Goal: Task Accomplishment & Management: Use online tool/utility

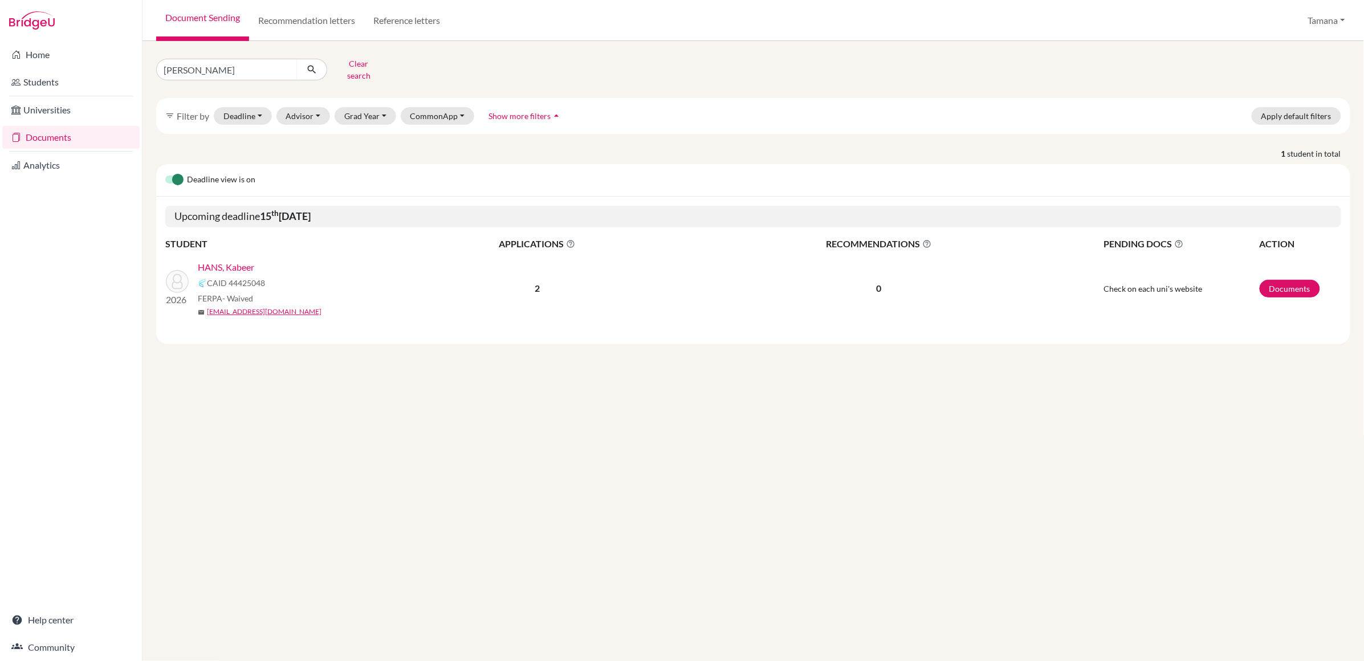
click at [231, 68] on input "[PERSON_NAME]" at bounding box center [226, 70] width 141 height 22
type input "h"
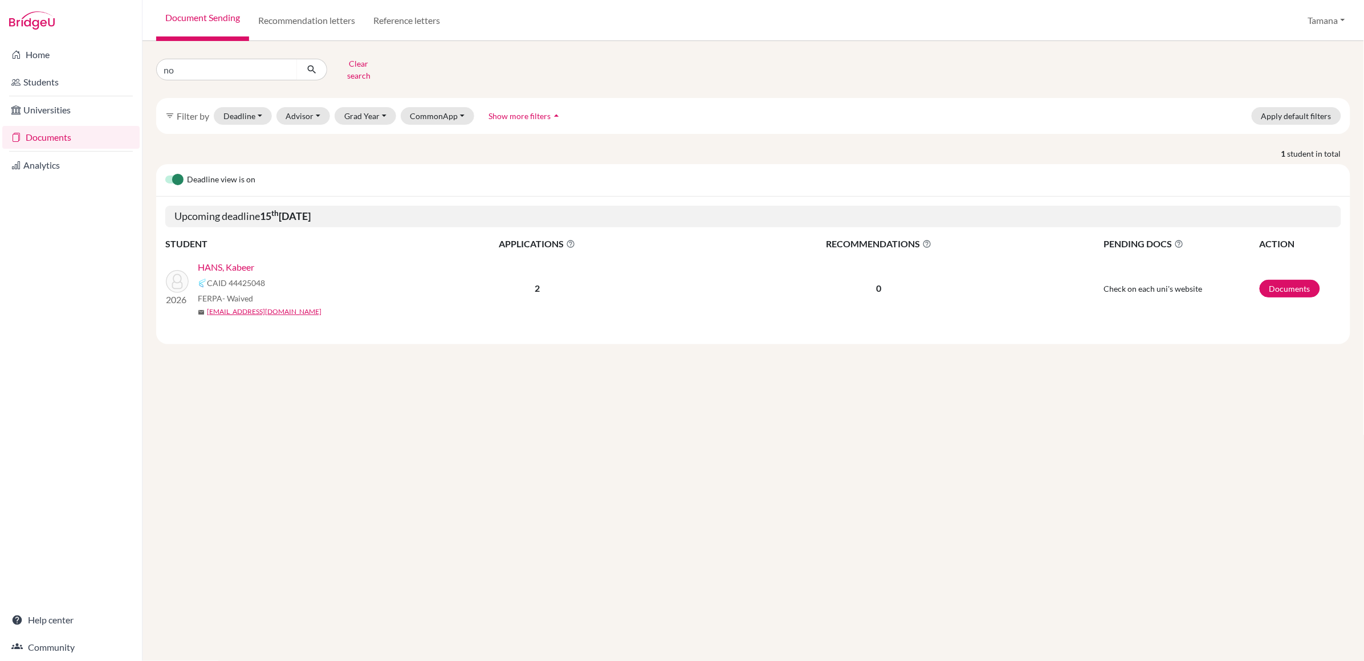
type input "nog"
click button "submit" at bounding box center [312, 70] width 30 height 22
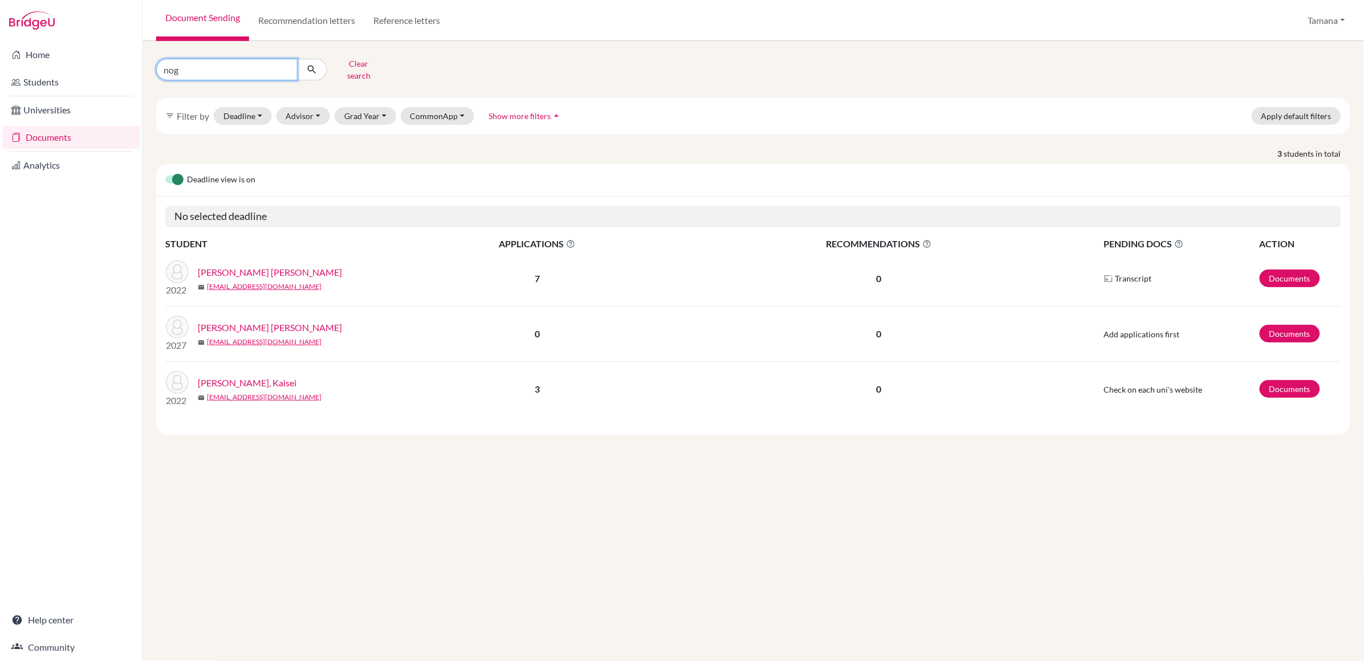
click at [221, 68] on input "nog" at bounding box center [226, 70] width 141 height 22
type input "noh"
click button "submit" at bounding box center [312, 70] width 30 height 22
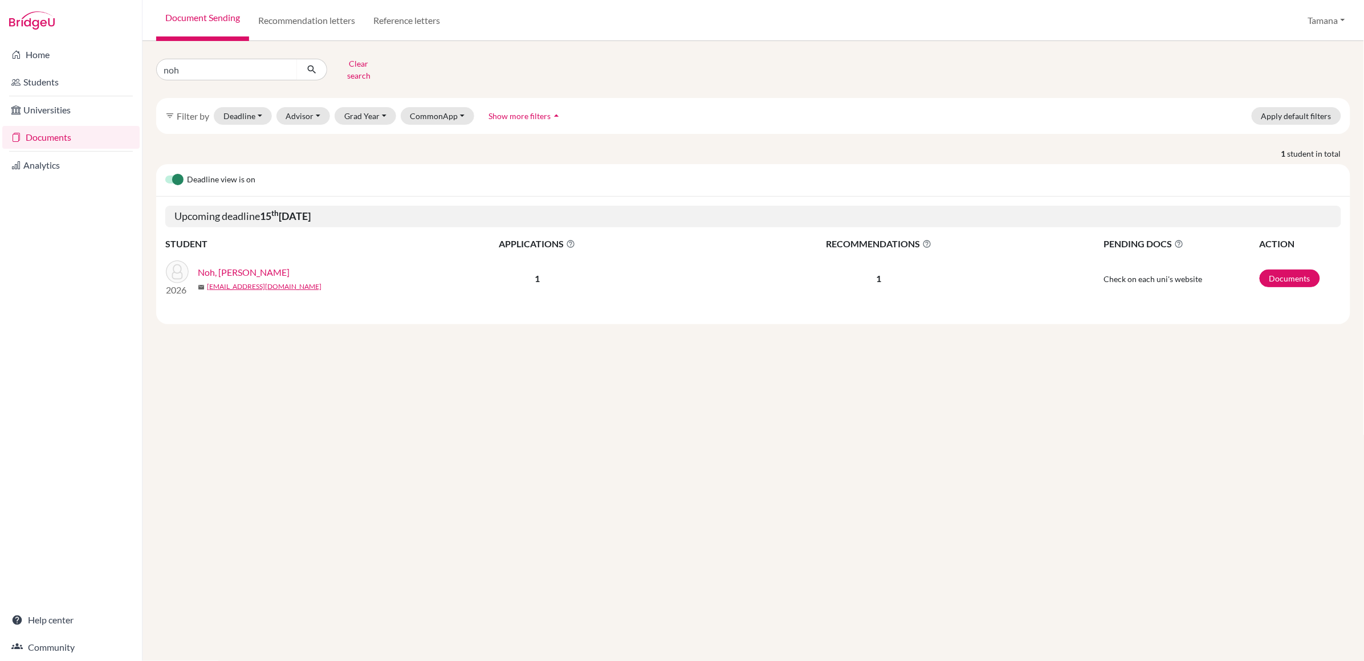
click at [235, 267] on link "Noh, [PERSON_NAME]" at bounding box center [244, 273] width 92 height 14
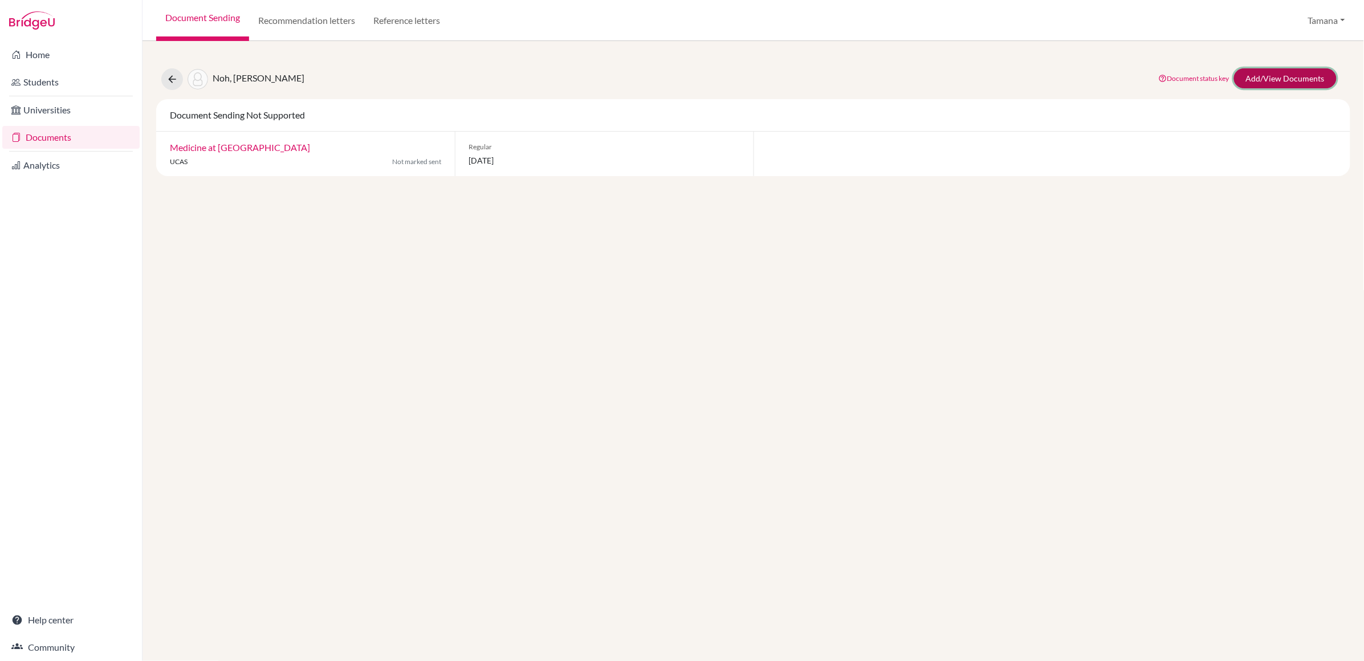
click at [1302, 79] on link "Add/View Documents" at bounding box center [1285, 78] width 103 height 20
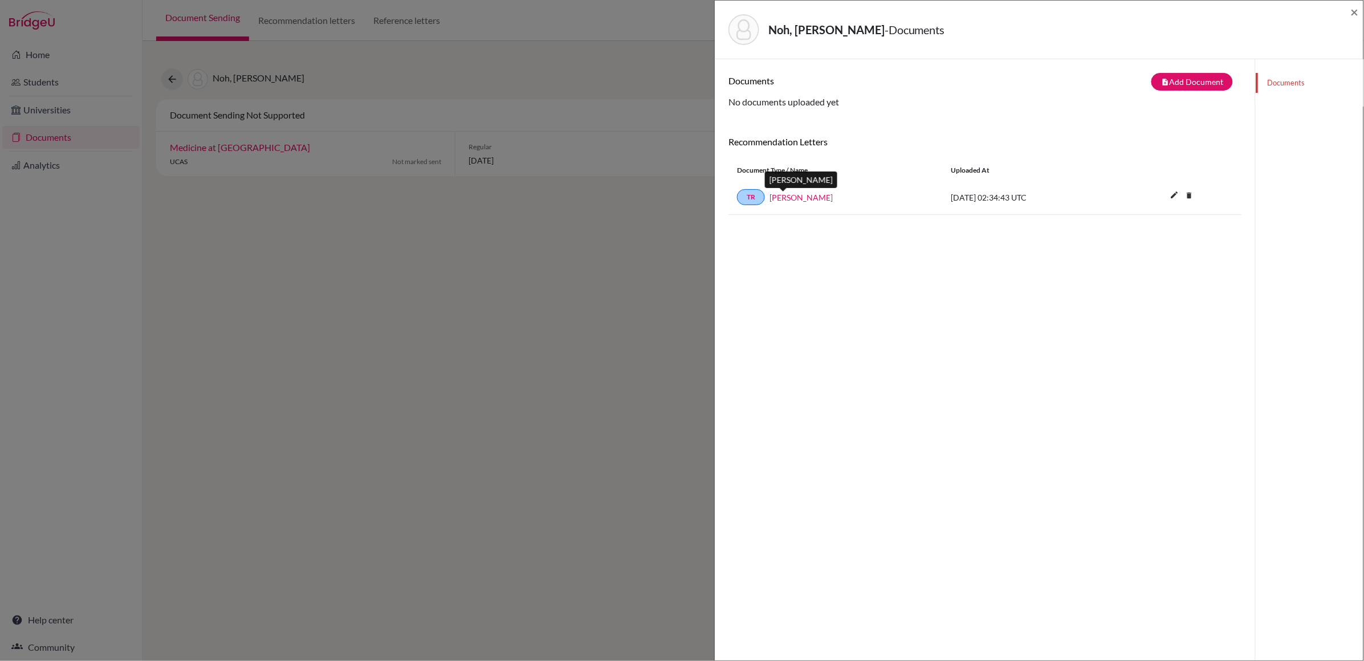
click at [788, 199] on link "Ms Vick" at bounding box center [801, 198] width 63 height 12
click at [757, 202] on link "TR" at bounding box center [751, 197] width 28 height 16
click at [752, 200] on link "TR" at bounding box center [751, 197] width 28 height 16
click at [753, 197] on link "TR" at bounding box center [751, 197] width 28 height 16
click at [782, 198] on link "Ms Vick" at bounding box center [801, 198] width 63 height 12
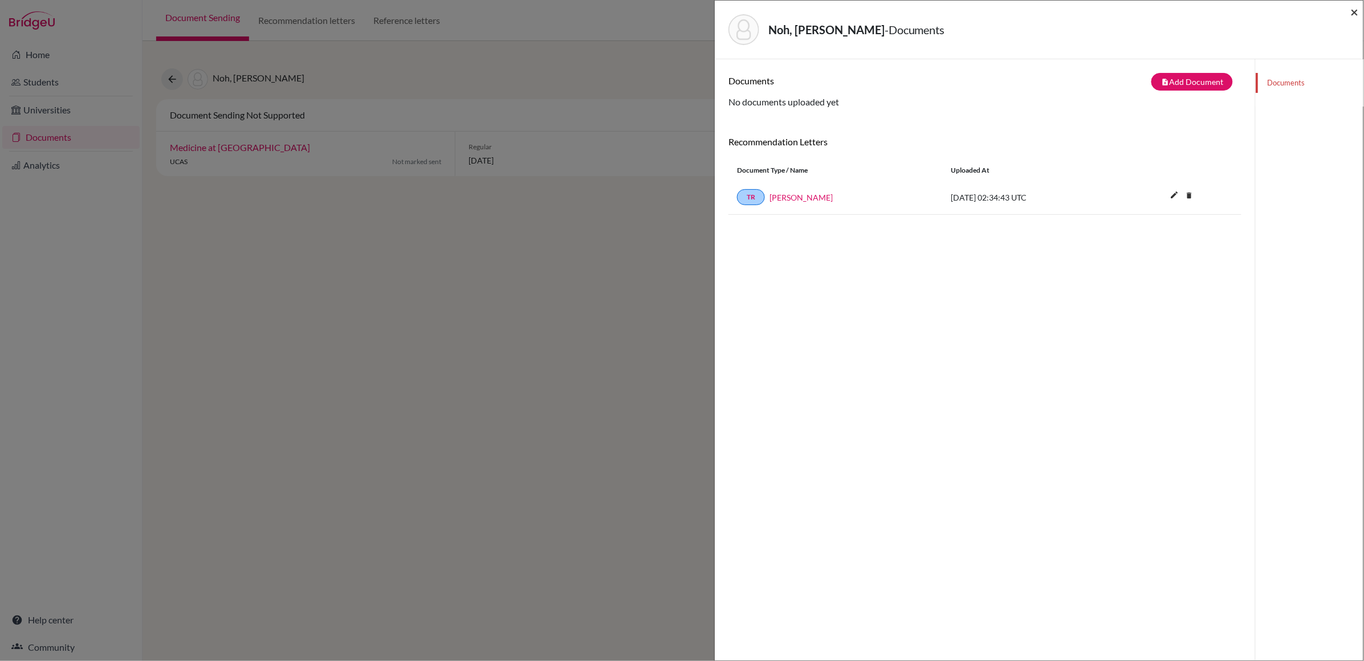
click at [1355, 14] on span "×" at bounding box center [1355, 11] width 8 height 17
